Goal: Task Accomplishment & Management: Use online tool/utility

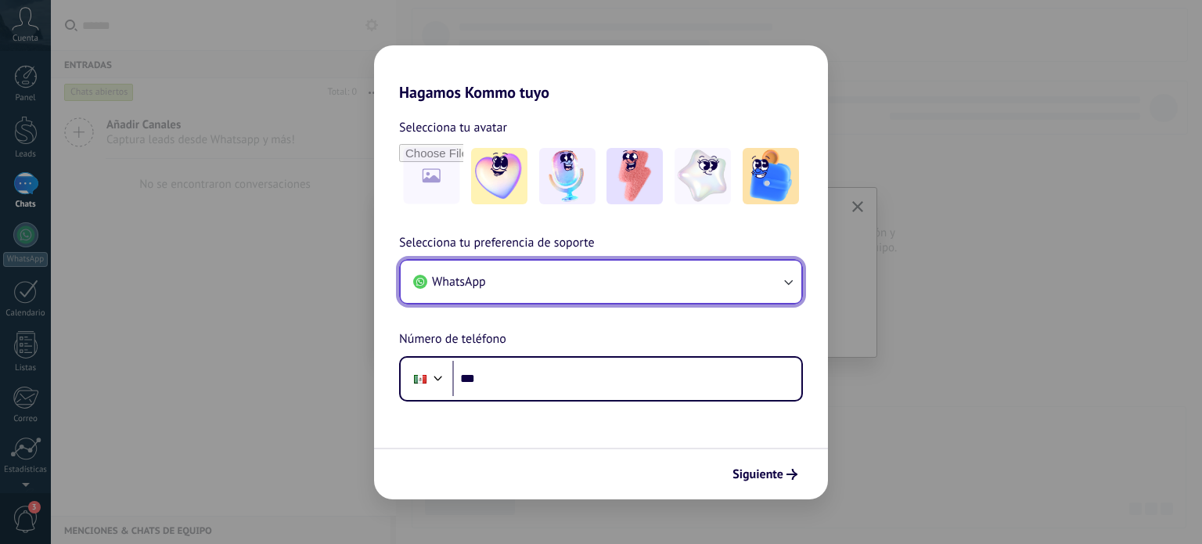
click at [536, 278] on button "WhatsApp" at bounding box center [601, 281] width 401 height 42
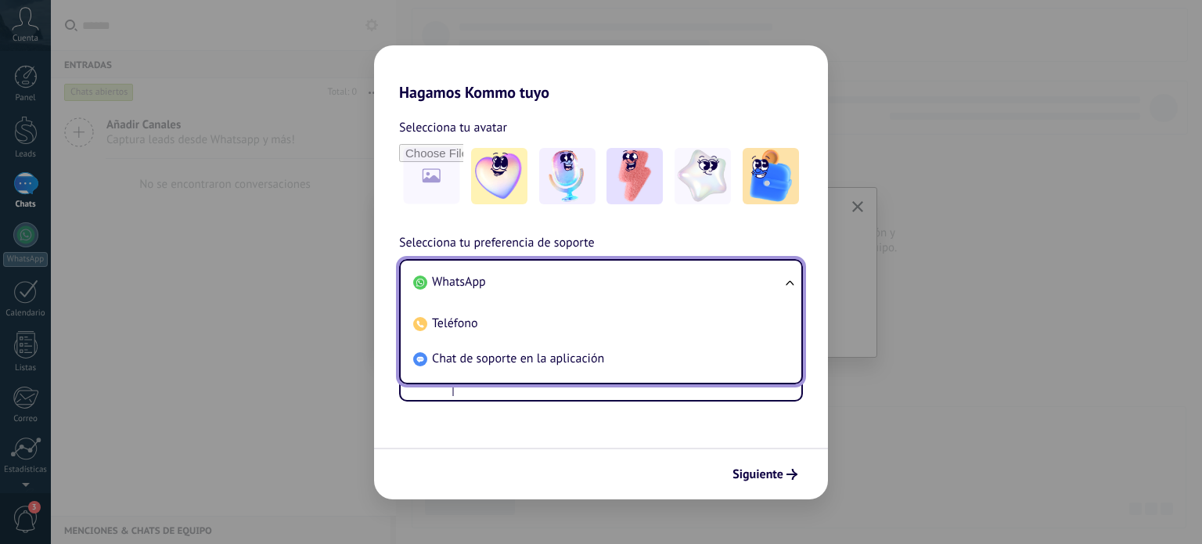
click at [536, 278] on li "WhatsApp" at bounding box center [598, 281] width 382 height 35
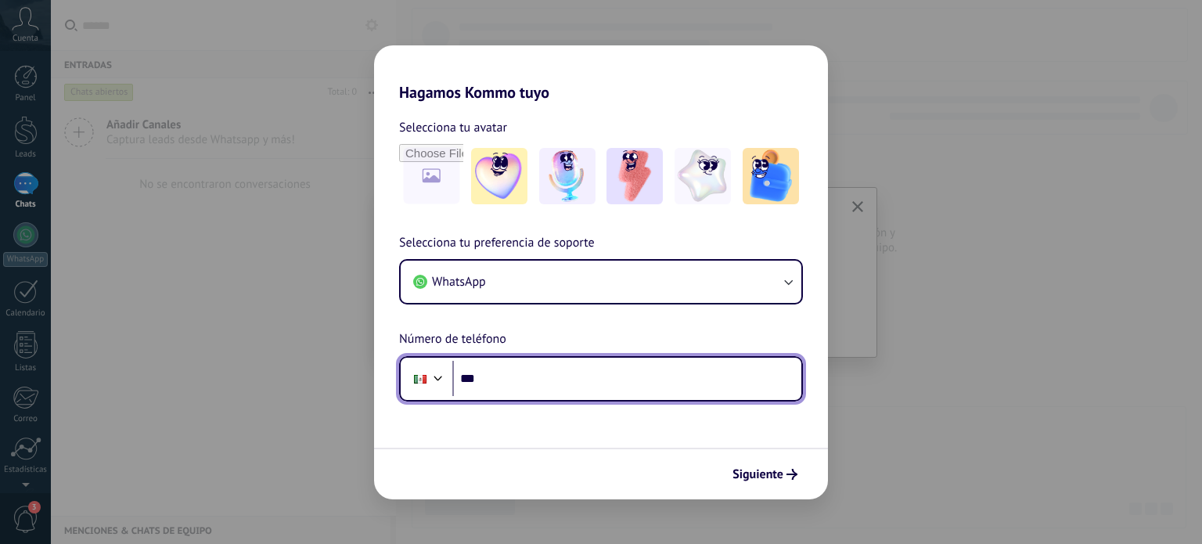
click at [515, 378] on input "***" at bounding box center [626, 379] width 349 height 36
type input "**********"
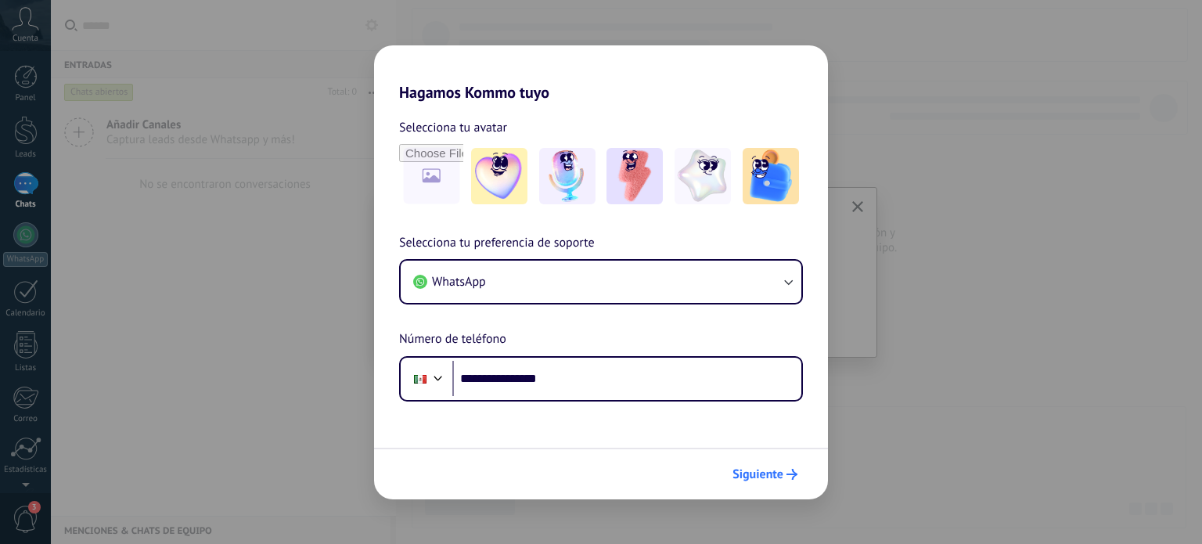
click at [795, 475] on use "submit" at bounding box center [791, 474] width 11 height 11
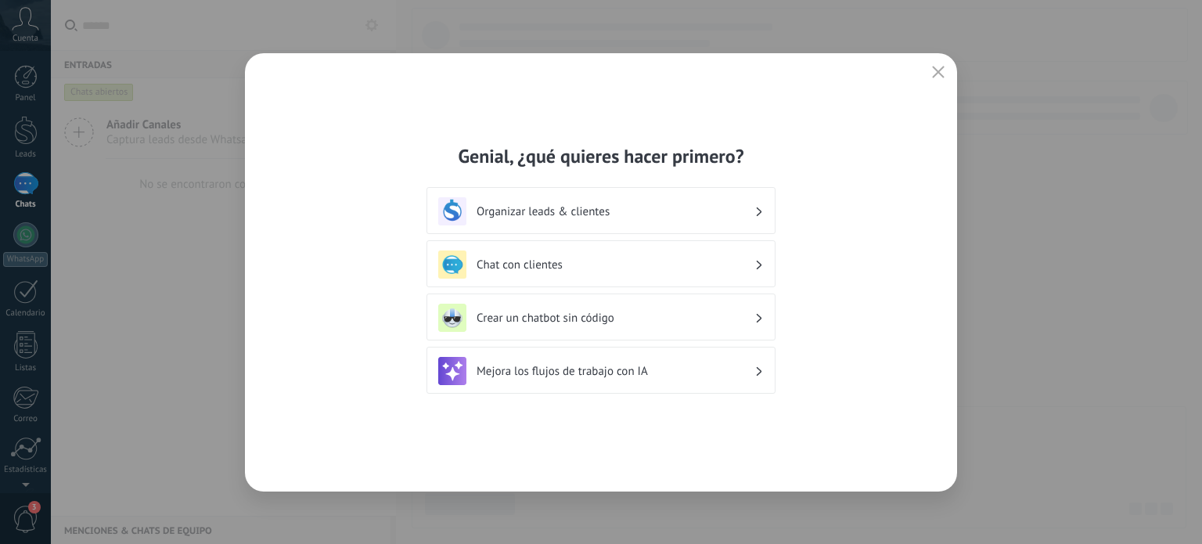
click at [599, 271] on div "Chat con clientes" at bounding box center [600, 264] width 325 height 28
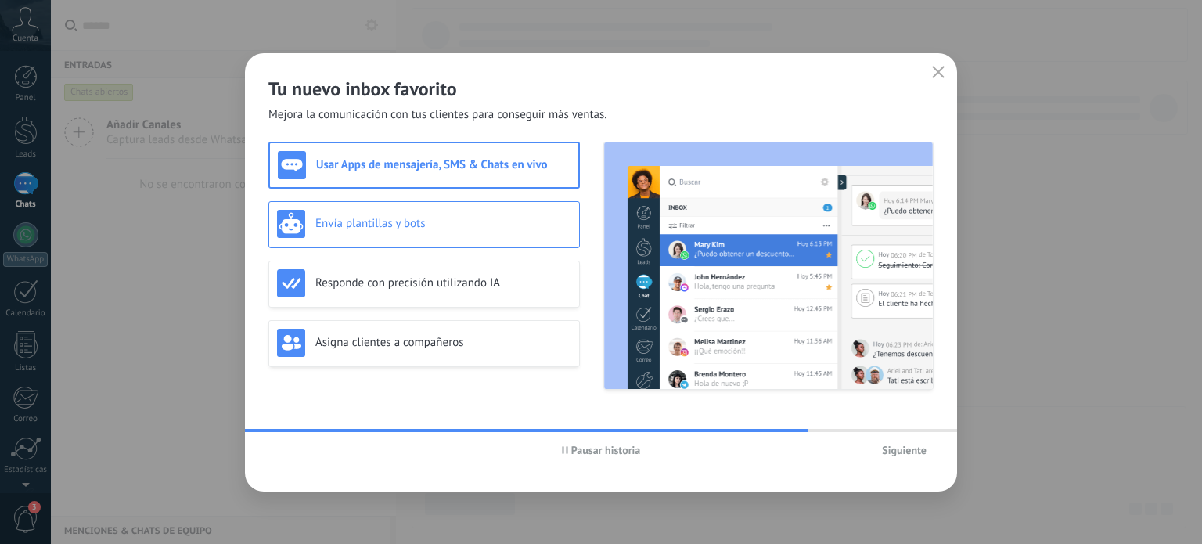
click at [413, 229] on h3 "Envía plantillas y bots" at bounding box center [443, 223] width 256 height 15
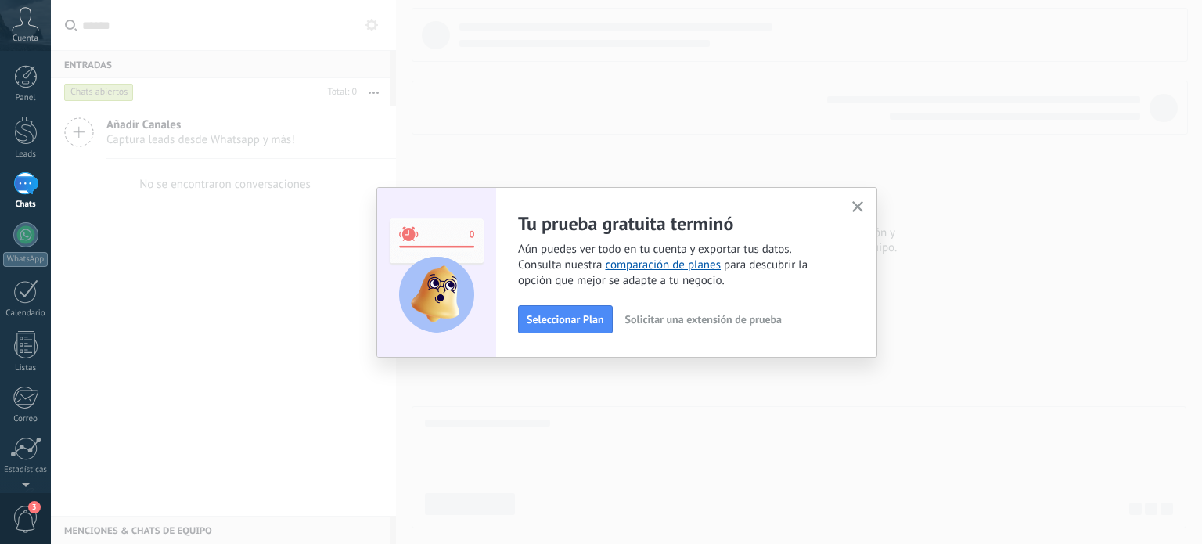
click at [860, 205] on use "button" at bounding box center [858, 207] width 12 height 12
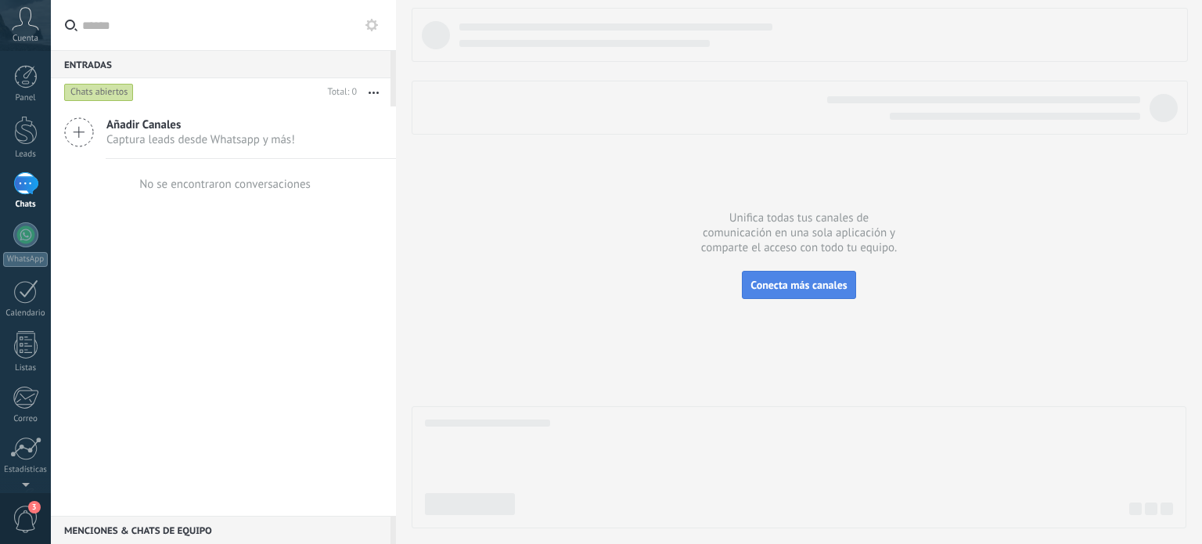
click at [803, 287] on span "Conecta más canales" at bounding box center [798, 285] width 96 height 14
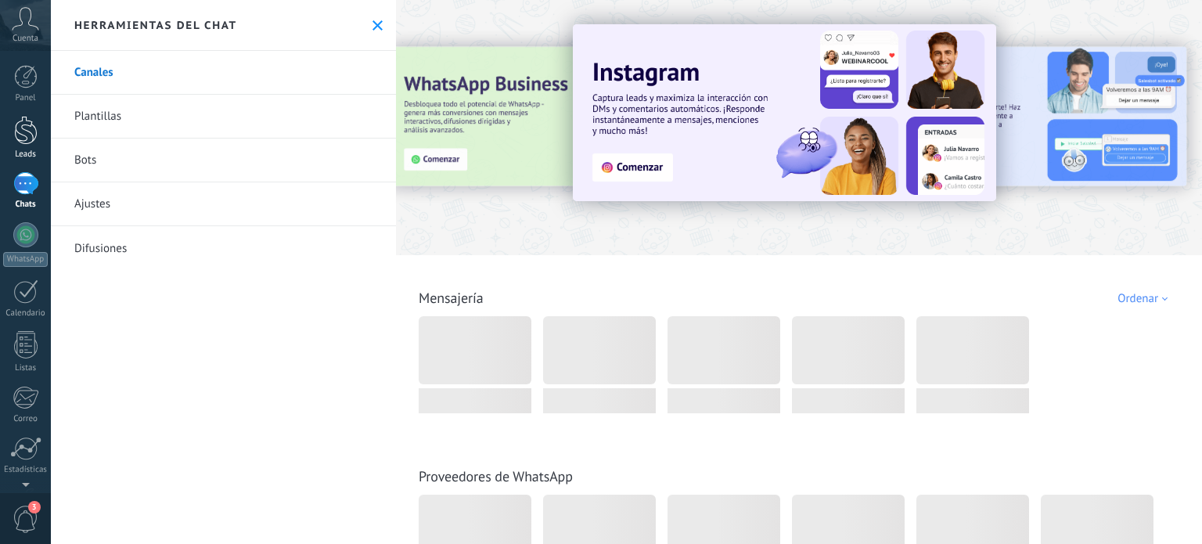
click at [31, 136] on div at bounding box center [25, 130] width 23 height 29
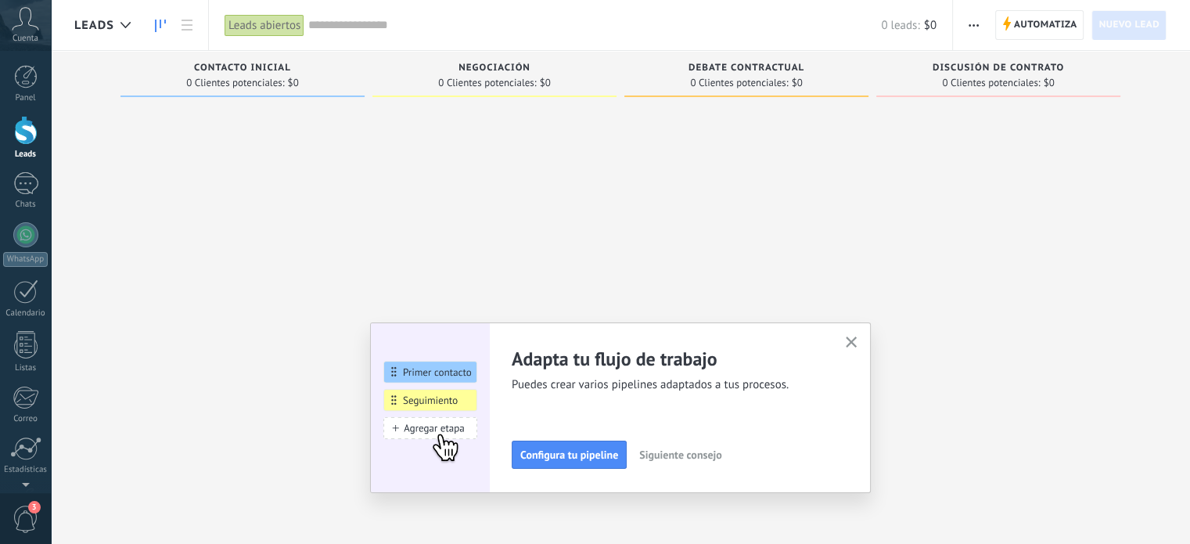
click at [857, 341] on use "button" at bounding box center [852, 342] width 12 height 12
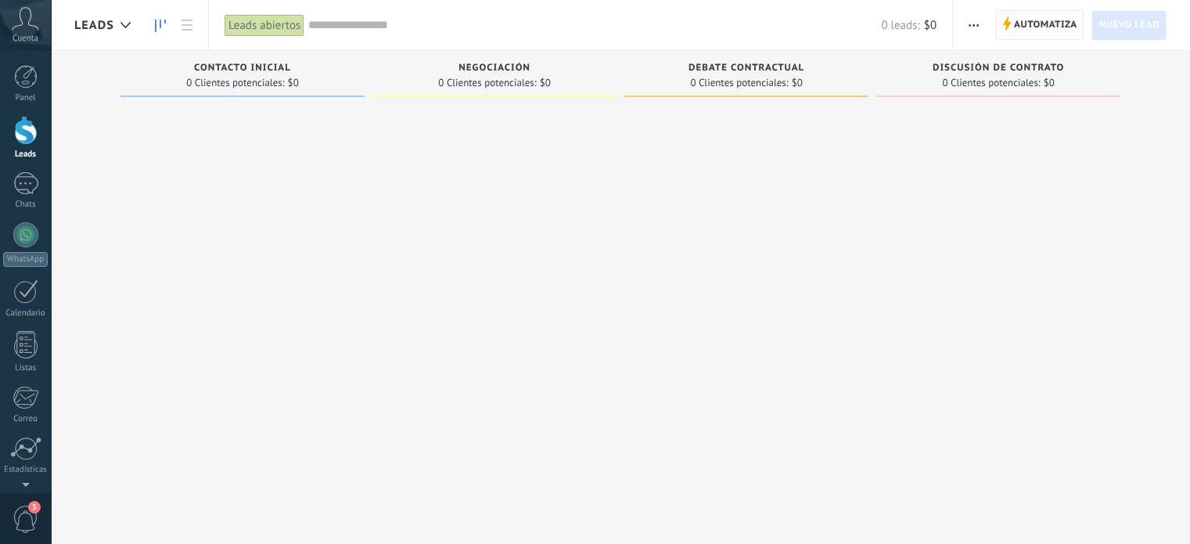
click at [1042, 23] on span "Automatiza" at bounding box center [1045, 25] width 63 height 28
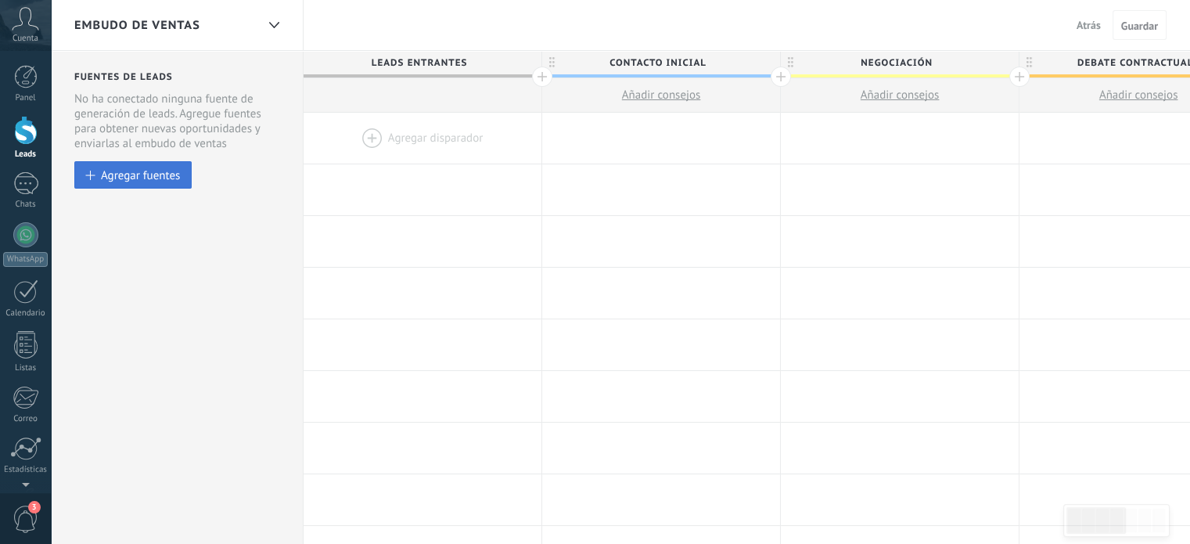
click at [141, 172] on div "Agregar fuentes" at bounding box center [140, 174] width 79 height 13
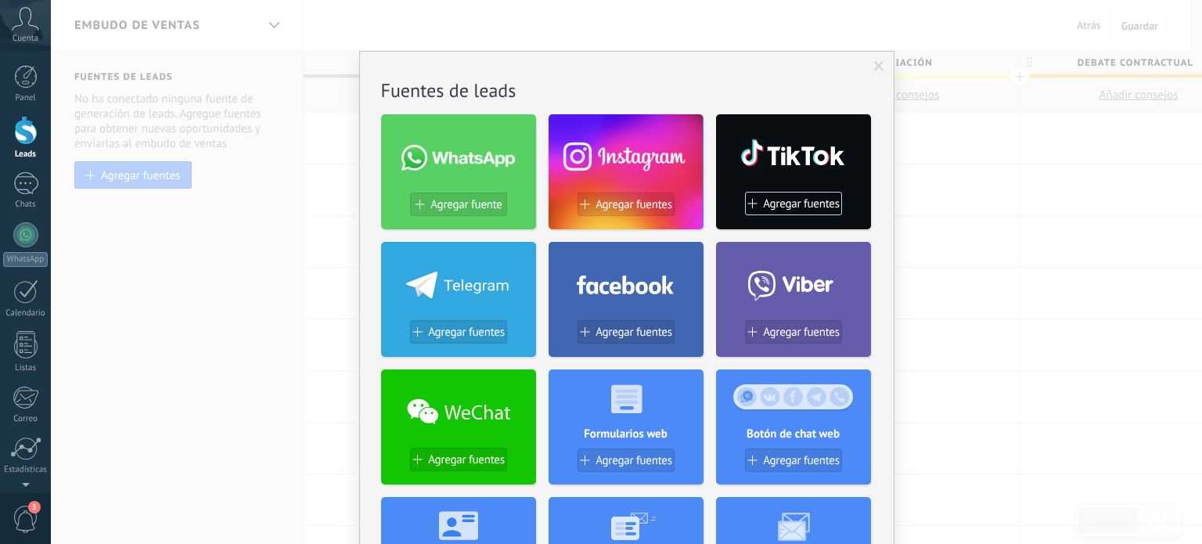
click at [463, 184] on div at bounding box center [458, 153] width 155 height 67
click at [459, 206] on span "Agregar fuente" at bounding box center [465, 204] width 71 height 13
